Goal: Task Accomplishment & Management: Use online tool/utility

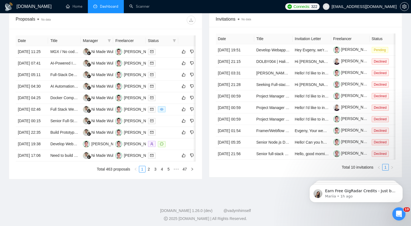
scroll to position [280, 0]
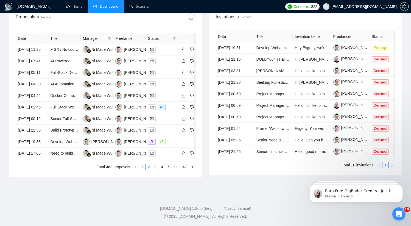
click at [151, 166] on link "2" at bounding box center [149, 167] width 6 height 6
click at [155, 167] on link "3" at bounding box center [156, 167] width 6 height 6
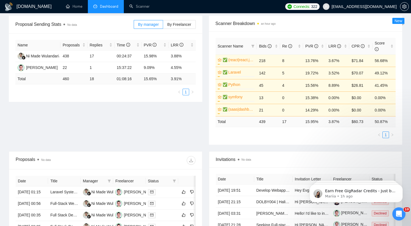
scroll to position [0, 0]
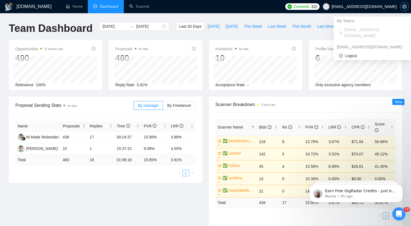
click at [401, 5] on span "setting" at bounding box center [405, 6] width 8 height 4
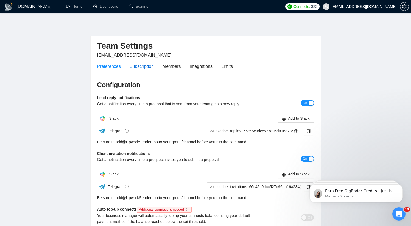
click at [143, 67] on div "Subscription" at bounding box center [142, 66] width 24 height 7
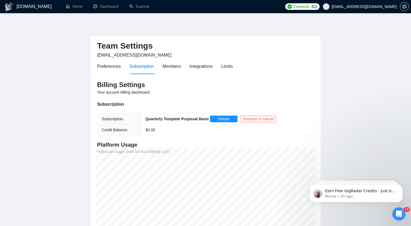
click at [9, 6] on img at bounding box center [8, 6] width 9 height 9
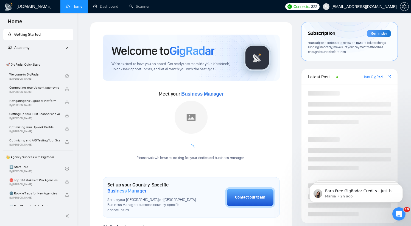
click at [28, 7] on h1 "[DOMAIN_NAME]" at bounding box center [33, 6] width 35 height 13
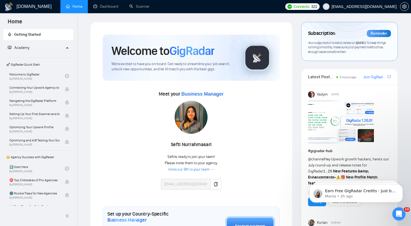
scroll to position [118, 0]
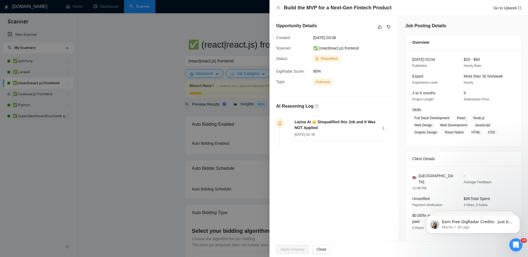
click at [359, 80] on div "Outbound" at bounding box center [339, 82] width 56 height 6
click at [312, 134] on span "17 Aug, 2025 03: 06" at bounding box center [304, 134] width 20 height 4
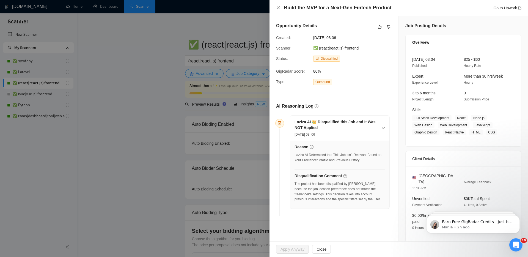
click at [312, 135] on span "17 Aug, 2025 03: 06" at bounding box center [304, 134] width 20 height 4
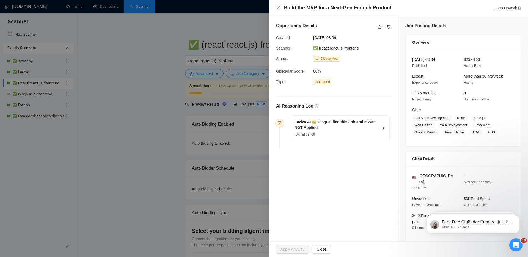
click at [300, 248] on span "Apply Anyway" at bounding box center [294, 249] width 36 height 9
